Goal: Task Accomplishment & Management: Check status

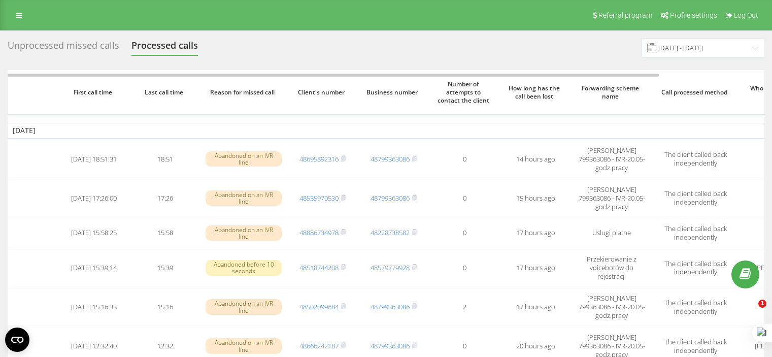
click at [60, 45] on div "Unprocessed missed calls" at bounding box center [64, 48] width 112 height 16
